Goal: Task Accomplishment & Management: Use online tool/utility

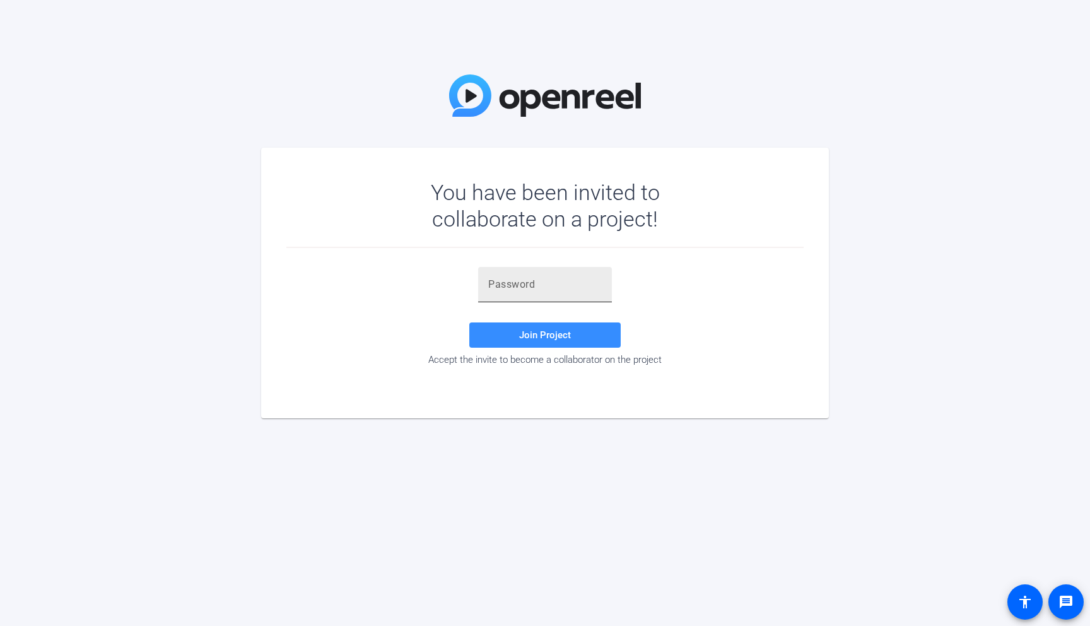
click at [506, 279] on input "text" at bounding box center [545, 284] width 114 height 15
paste input "N!ghzH"
type input "N!ghzH"
click at [528, 338] on span "Join Project" at bounding box center [545, 334] width 52 height 11
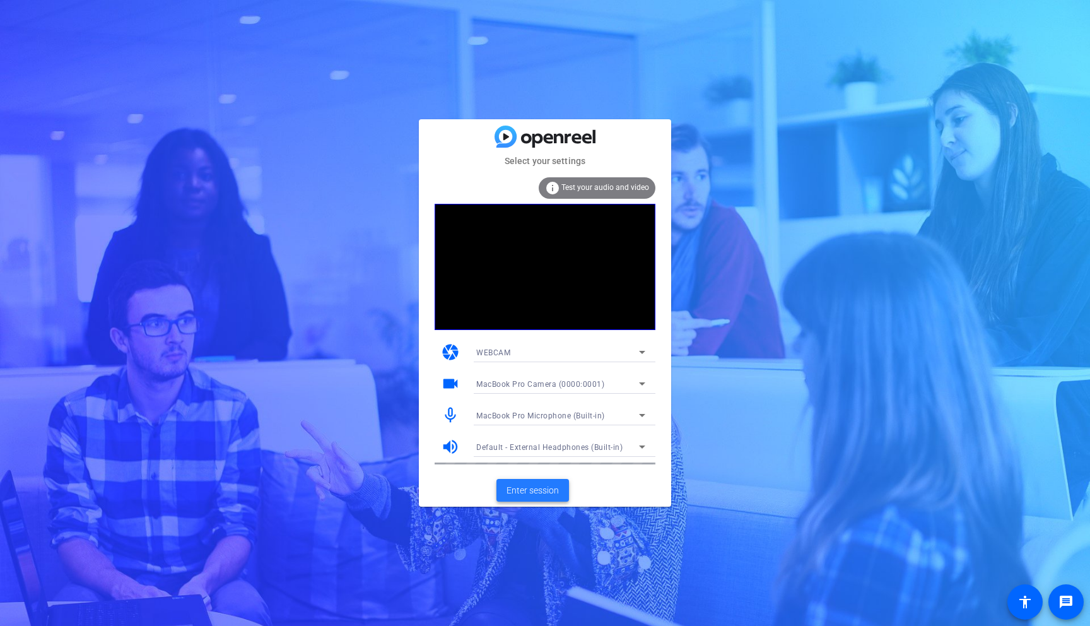
click at [539, 493] on span "Enter session" at bounding box center [533, 490] width 52 height 13
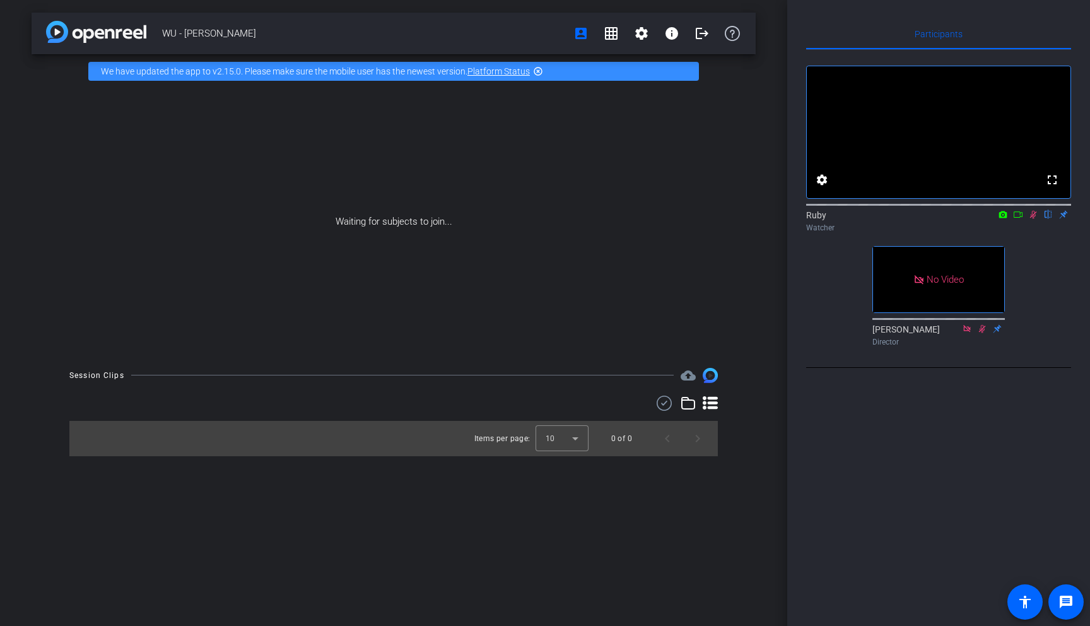
click at [1020, 219] on icon at bounding box center [1018, 214] width 10 height 9
click at [1049, 219] on icon at bounding box center [1048, 215] width 7 height 8
click at [1036, 219] on icon at bounding box center [1033, 214] width 10 height 9
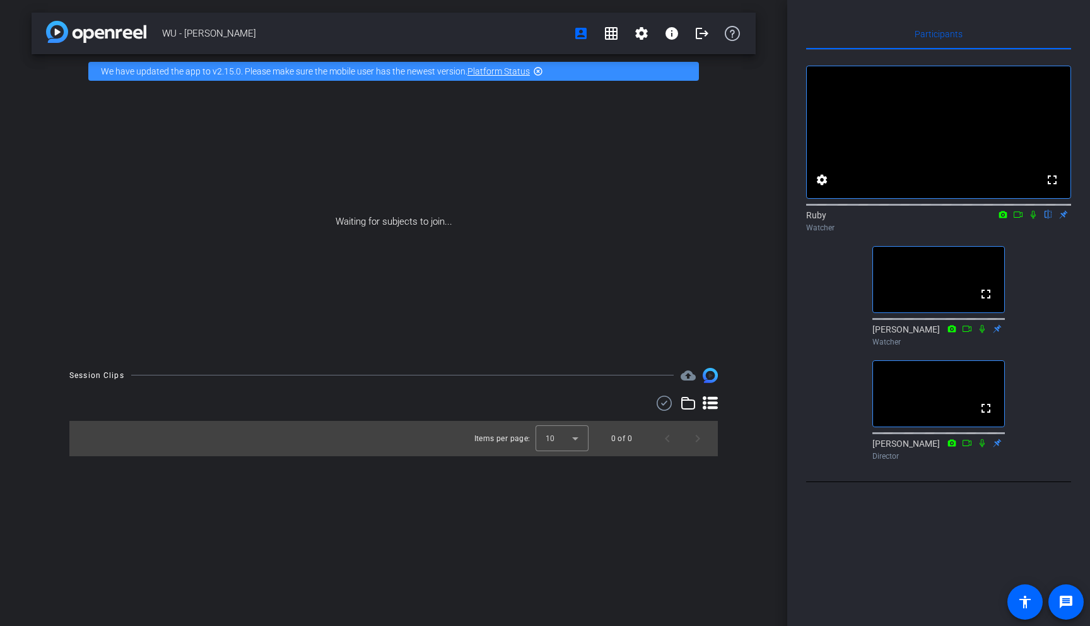
click at [1018, 218] on icon at bounding box center [1018, 214] width 9 height 6
click at [1047, 219] on icon at bounding box center [1048, 214] width 10 height 9
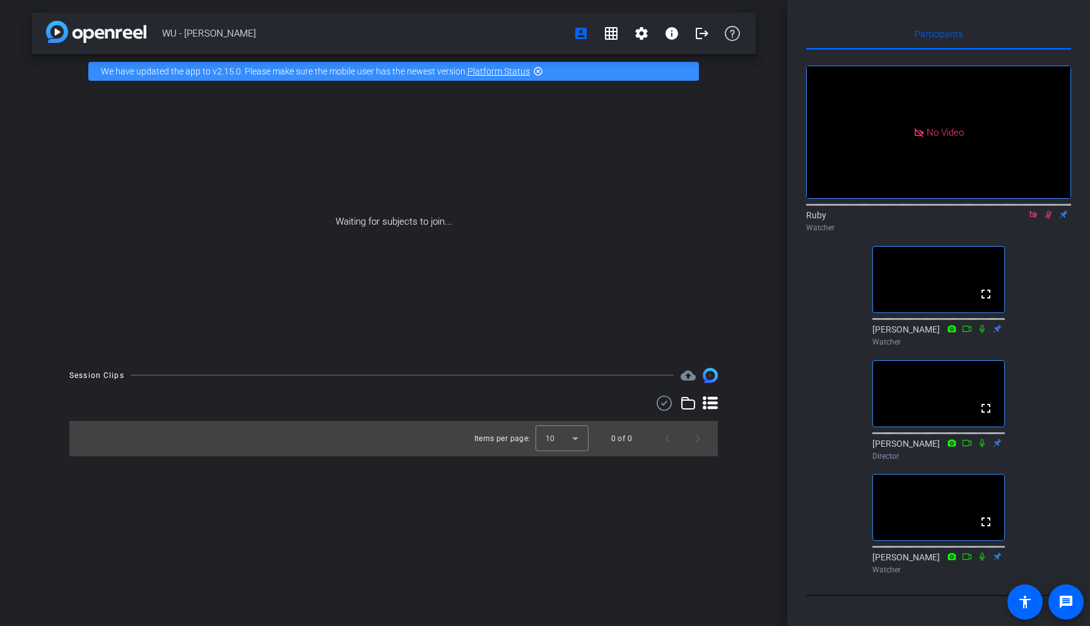
click at [1030, 218] on icon at bounding box center [1033, 214] width 7 height 7
click at [1034, 219] on icon at bounding box center [1033, 215] width 7 height 8
click at [1033, 219] on icon at bounding box center [1033, 214] width 10 height 9
click at [1032, 219] on icon at bounding box center [1033, 214] width 10 height 9
click at [1036, 219] on icon at bounding box center [1033, 214] width 10 height 9
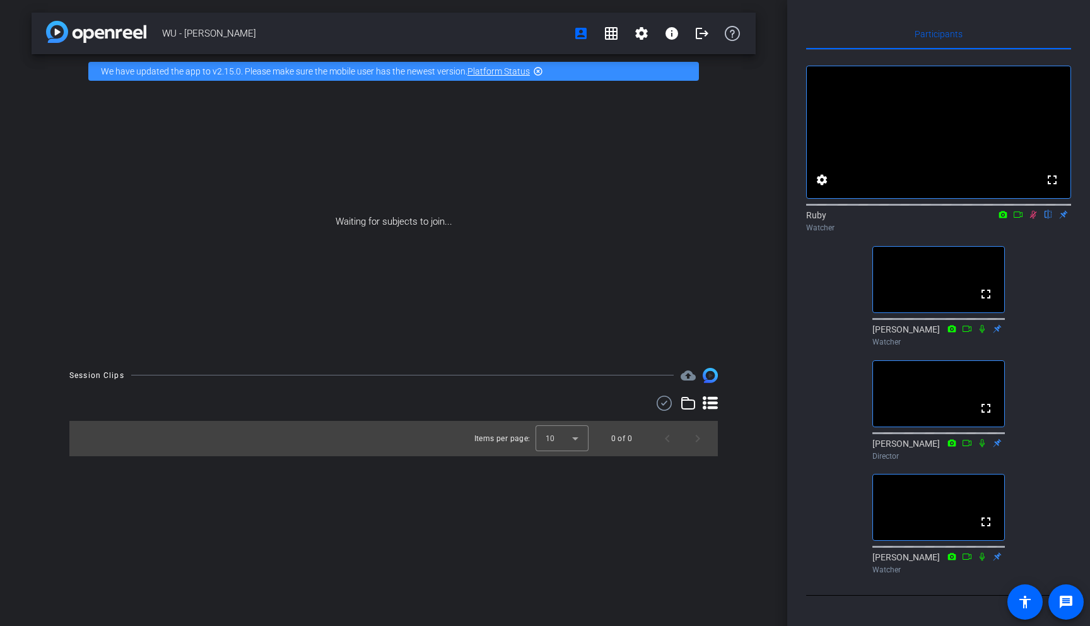
click at [1034, 219] on icon at bounding box center [1033, 214] width 10 height 9
click at [1036, 219] on icon at bounding box center [1033, 214] width 10 height 9
click at [1035, 219] on icon at bounding box center [1033, 215] width 7 height 8
click at [1035, 219] on icon at bounding box center [1033, 215] width 5 height 8
click at [1035, 219] on icon at bounding box center [1033, 215] width 7 height 8
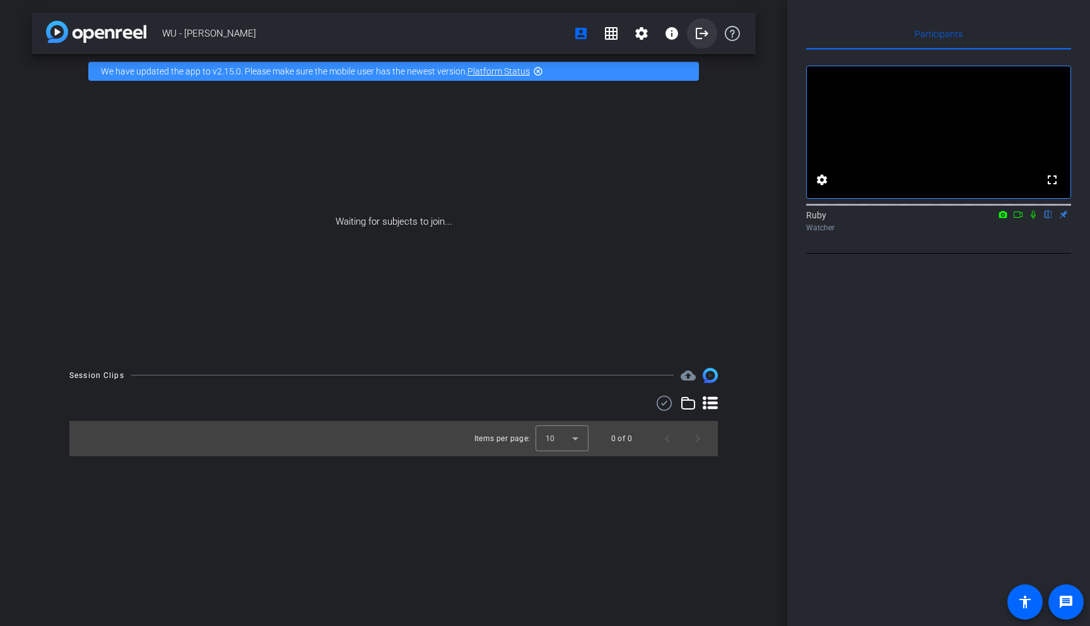
click at [697, 35] on mat-icon "logout" at bounding box center [702, 33] width 15 height 15
